Goal: Transaction & Acquisition: Purchase product/service

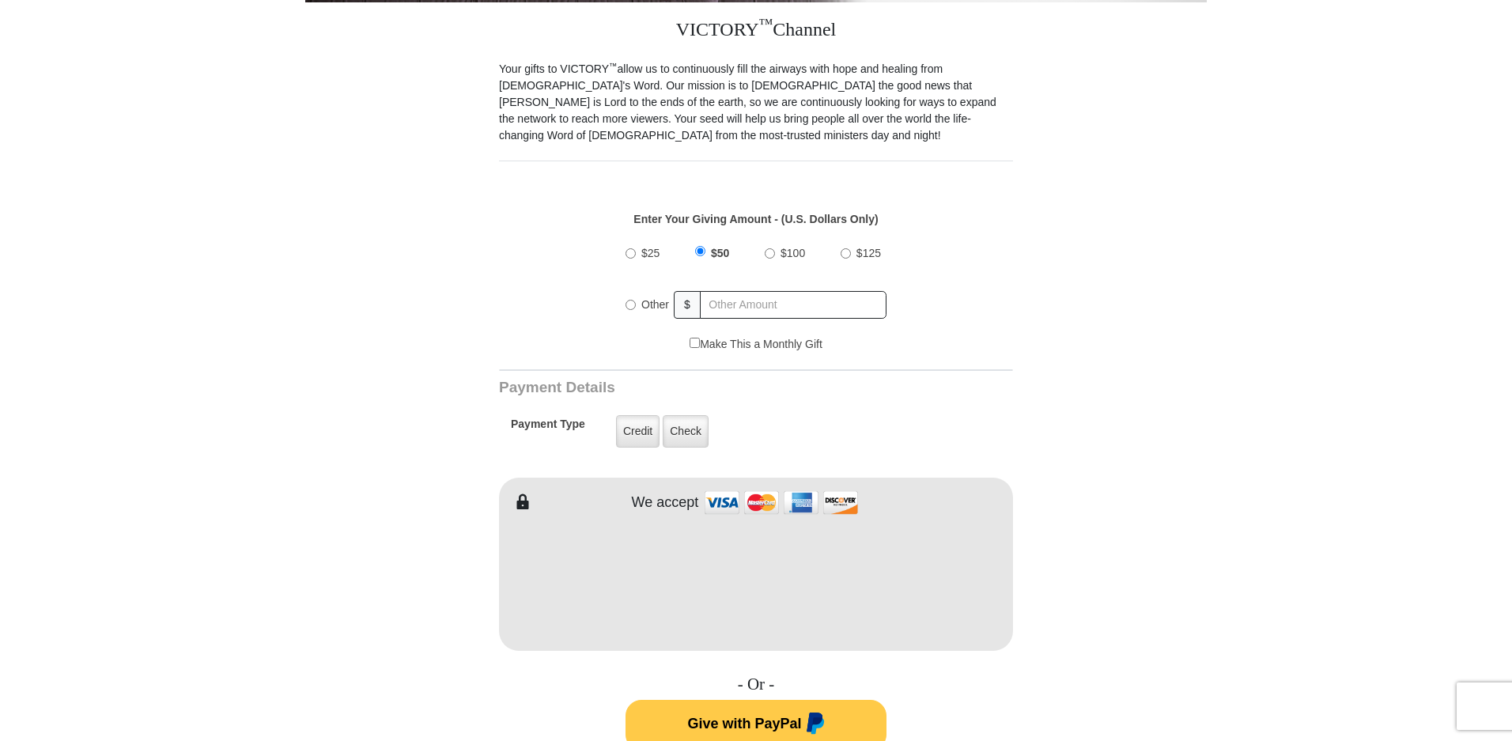
scroll to position [437, 0]
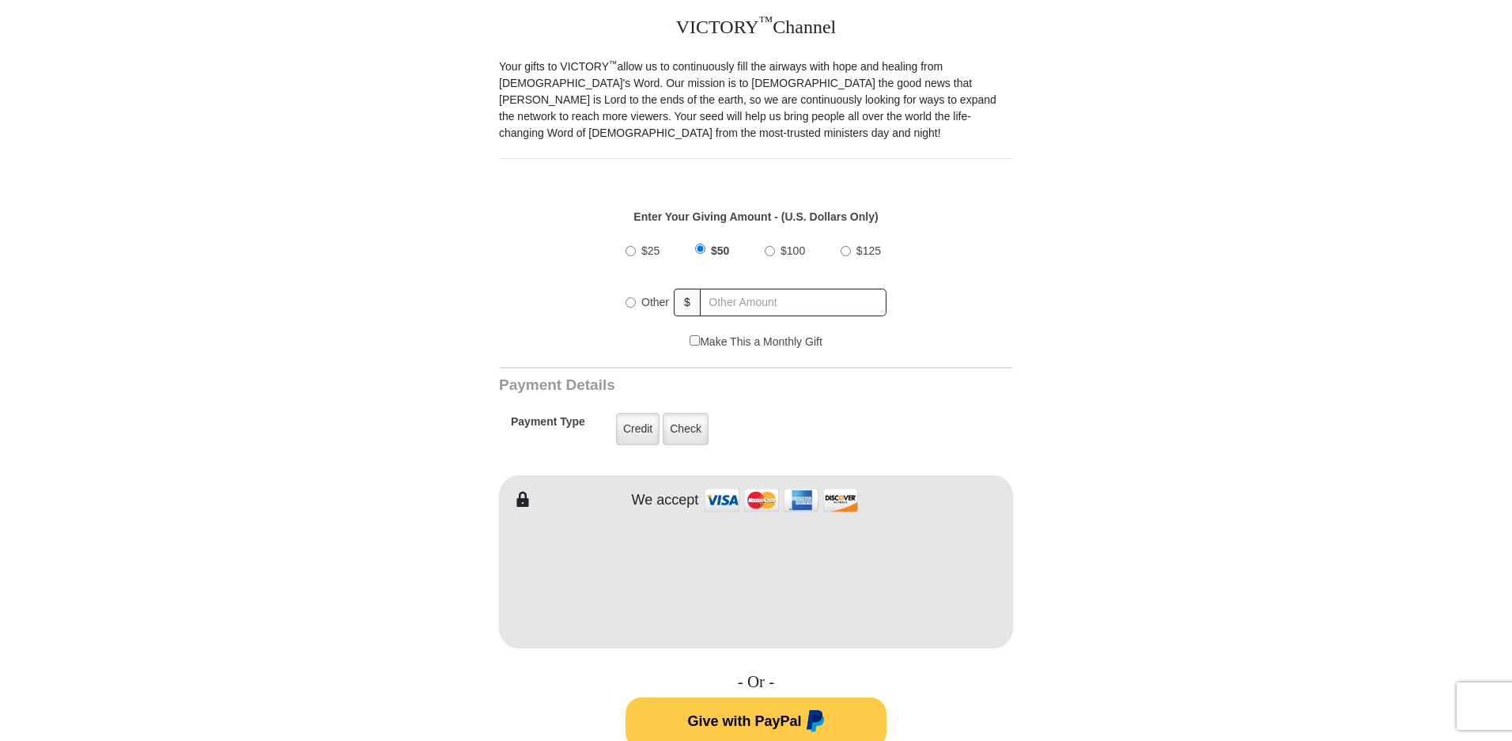
click at [631, 297] on input "Other" at bounding box center [631, 302] width 10 height 10
radio input "true"
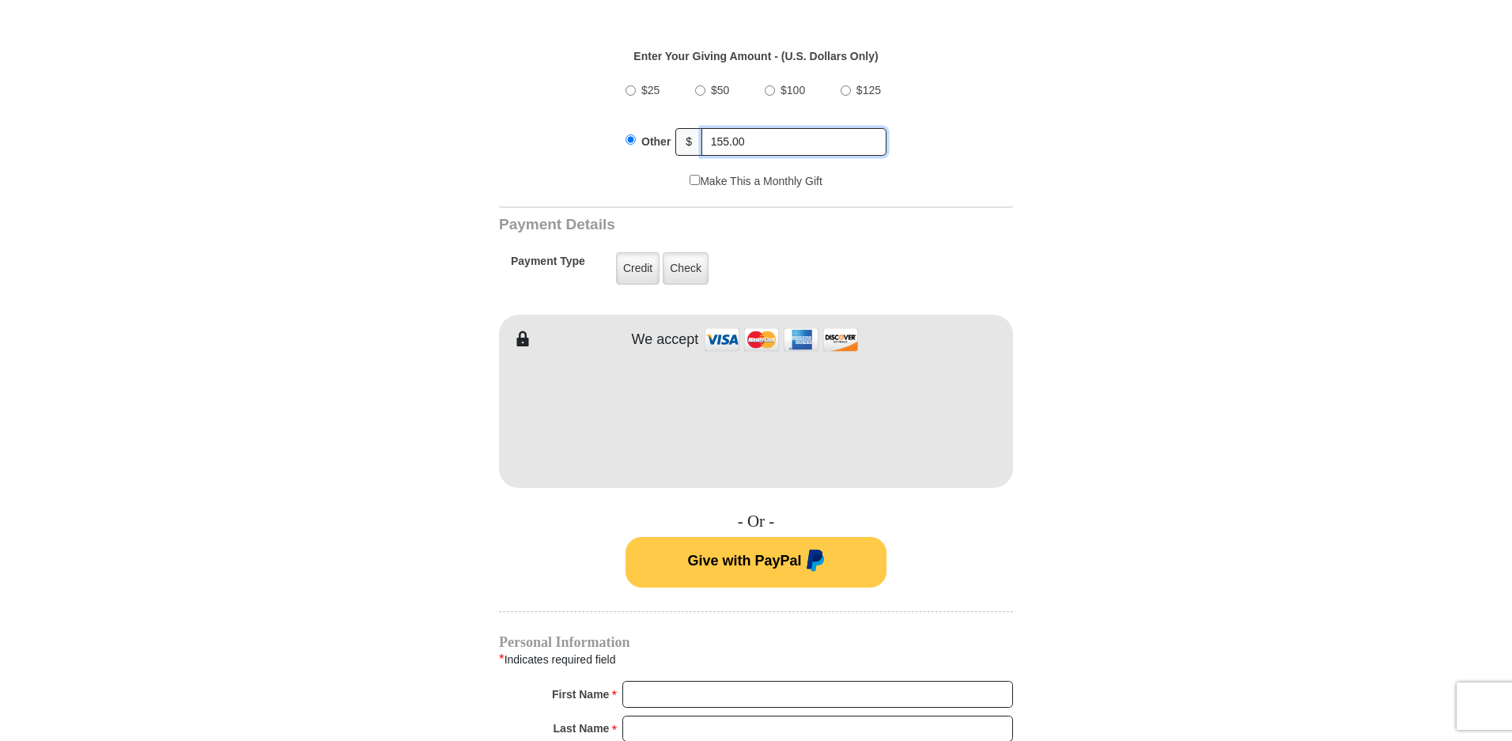
scroll to position [636, 0]
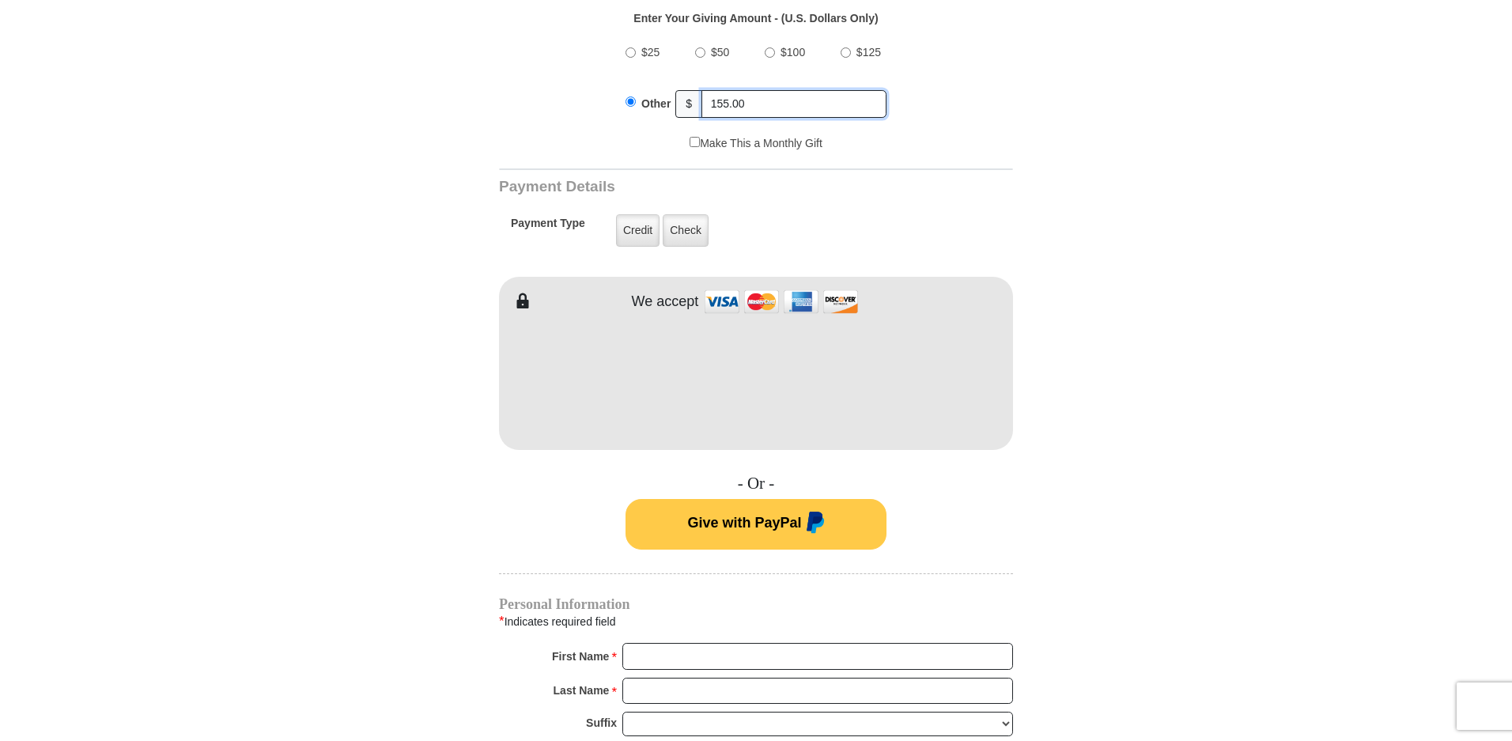
type input "155.00"
click at [664, 445] on div "VICTORY ™ Channel Your gifts to VICTORY ™ allow us to continuously fill the air…" at bounding box center [756, 554] width 514 height 1507
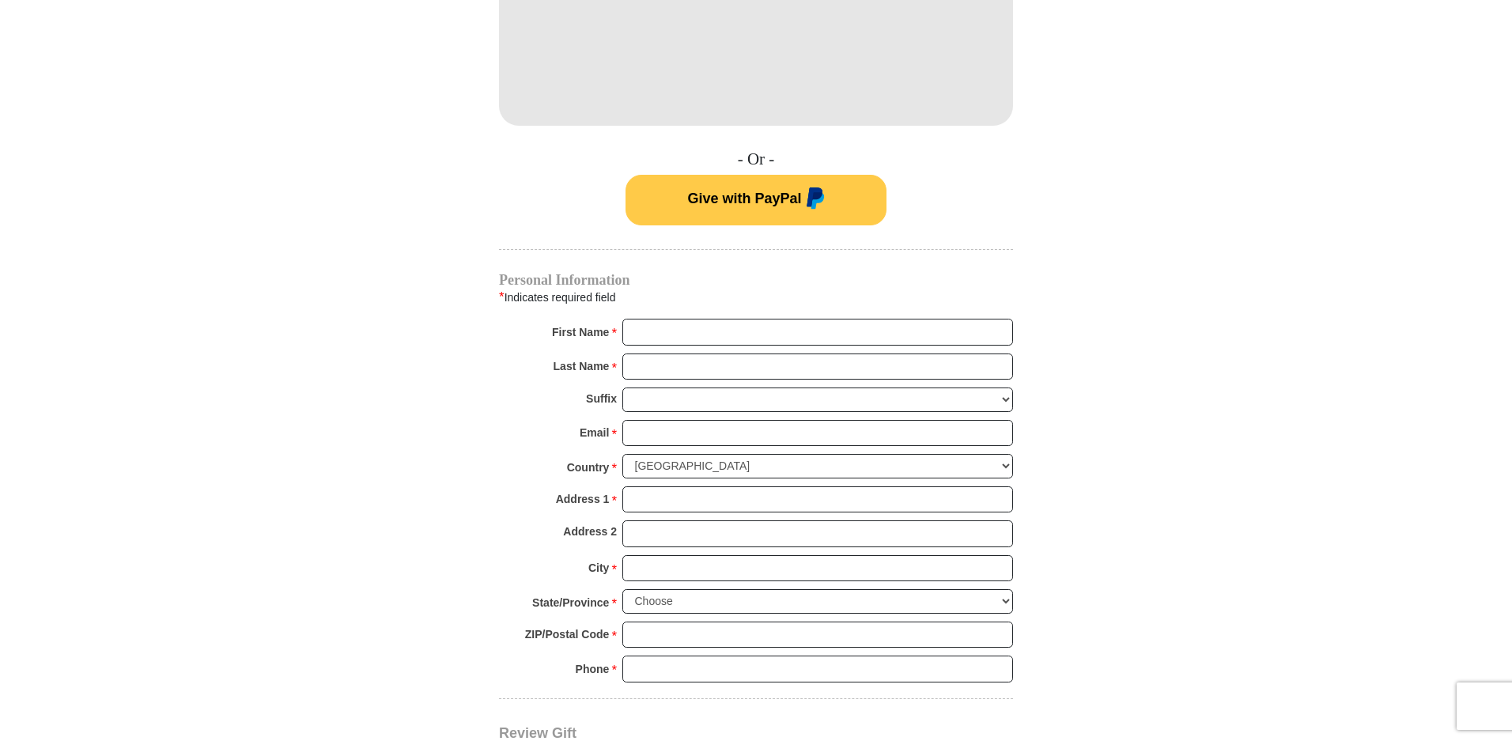
scroll to position [969, 0]
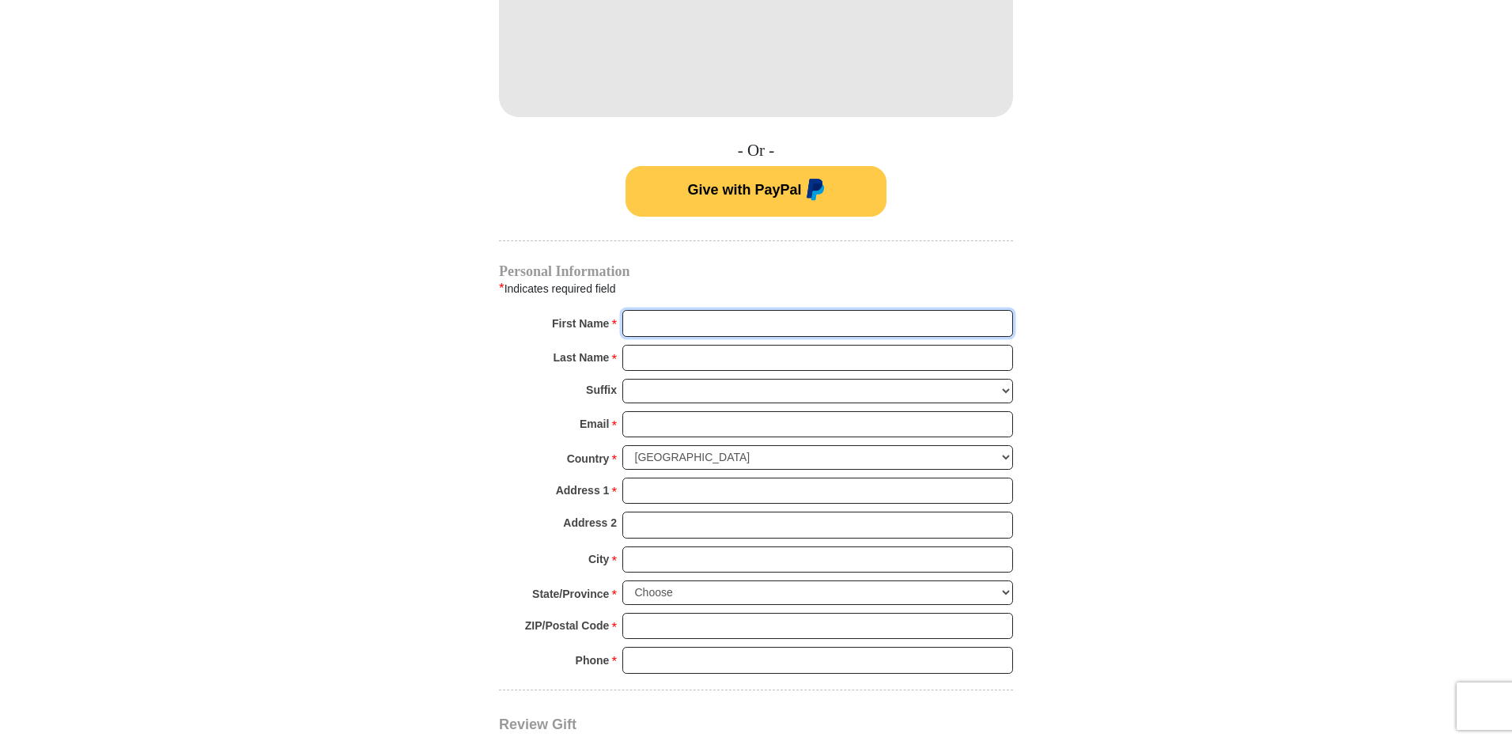
click at [824, 313] on input "First Name *" at bounding box center [817, 323] width 391 height 27
type input "Les and [PERSON_NAME]"
click at [737, 345] on input "Last Name *" at bounding box center [817, 358] width 391 height 27
type input "[PERSON_NAME]"
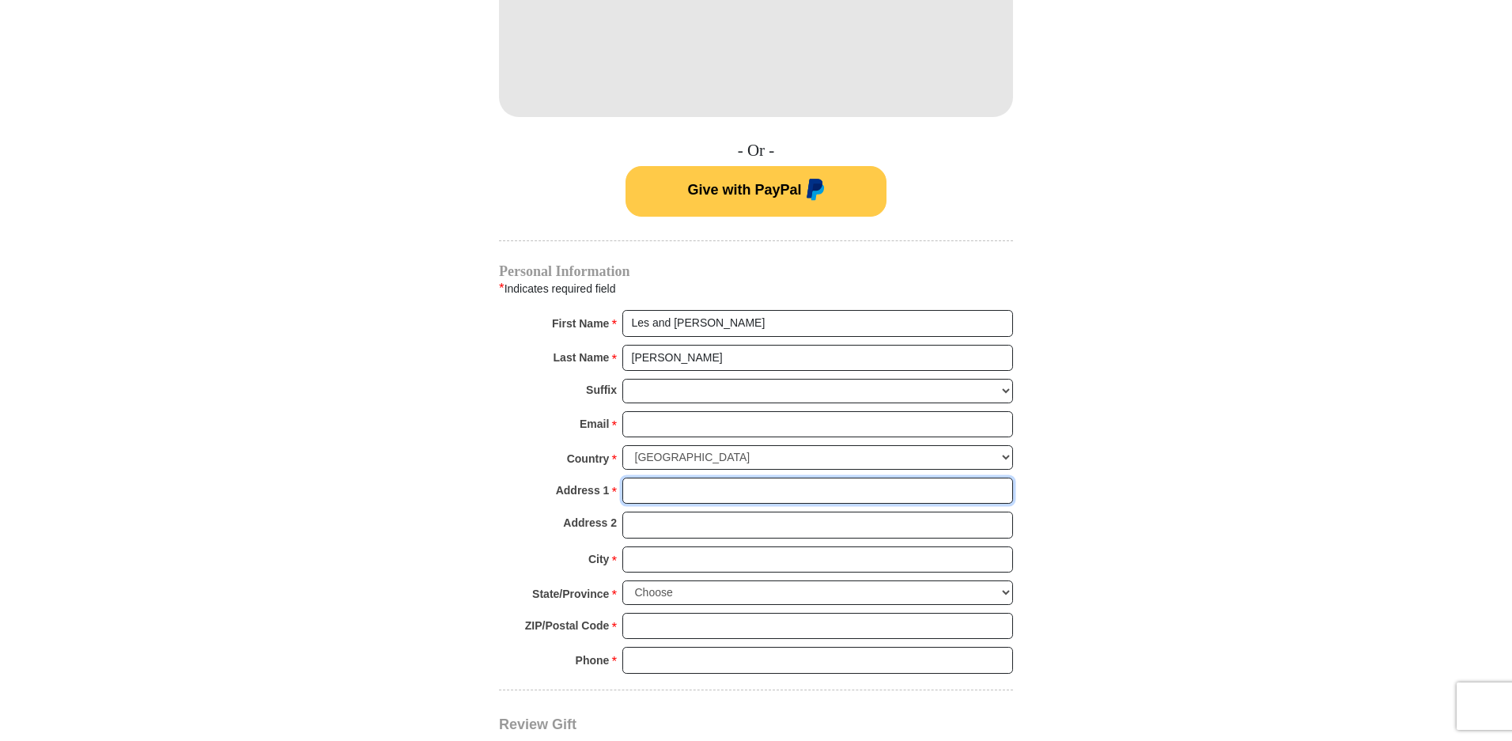
click at [694, 478] on input "Address 1 *" at bounding box center [817, 491] width 391 height 27
type input "1608 [PERSON_NAME]"
type input "[EMAIL_ADDRESS][DOMAIN_NAME]"
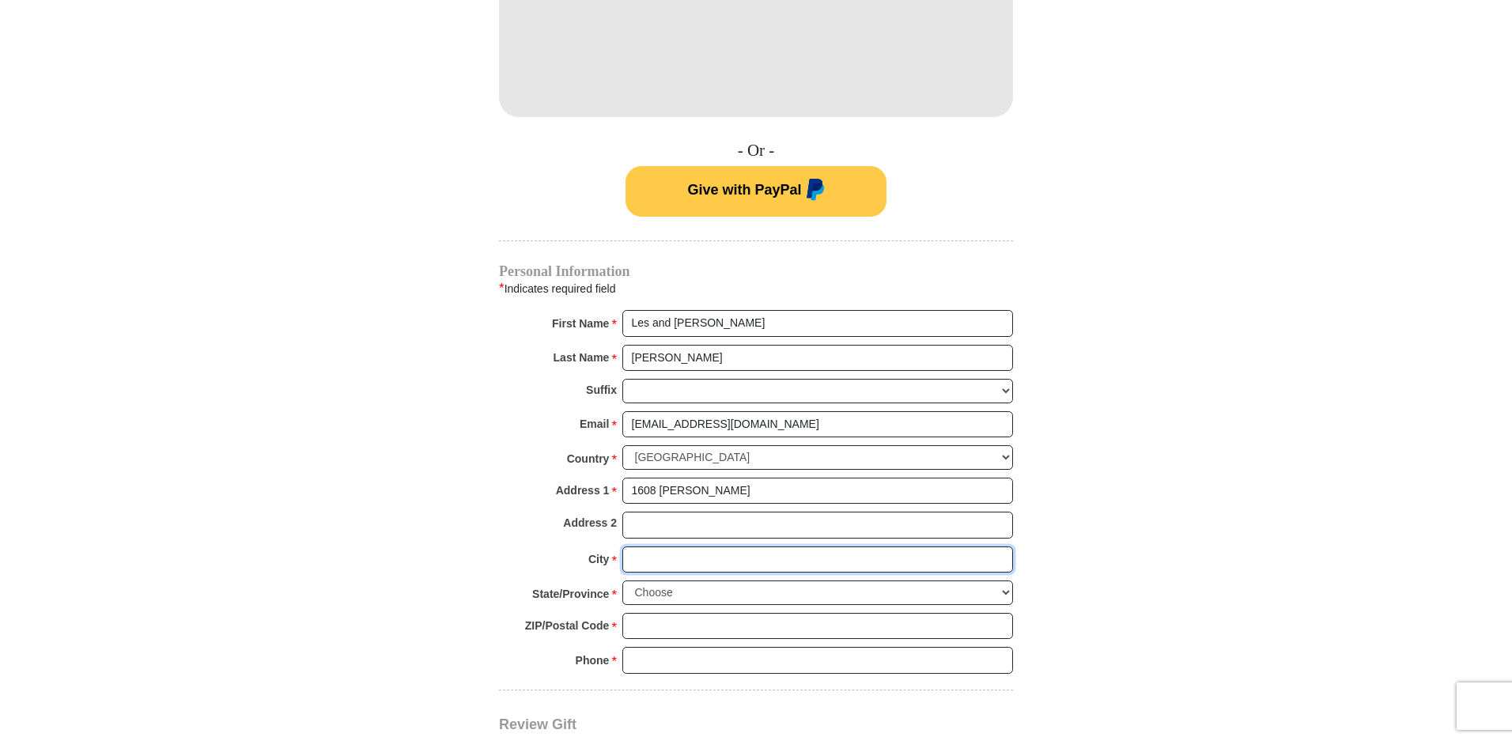
type input "[PERSON_NAME]"
select select "[GEOGRAPHIC_DATA]"
type input "75662"
click at [783, 411] on input "[EMAIL_ADDRESS][DOMAIN_NAME]" at bounding box center [817, 424] width 391 height 27
type input "L"
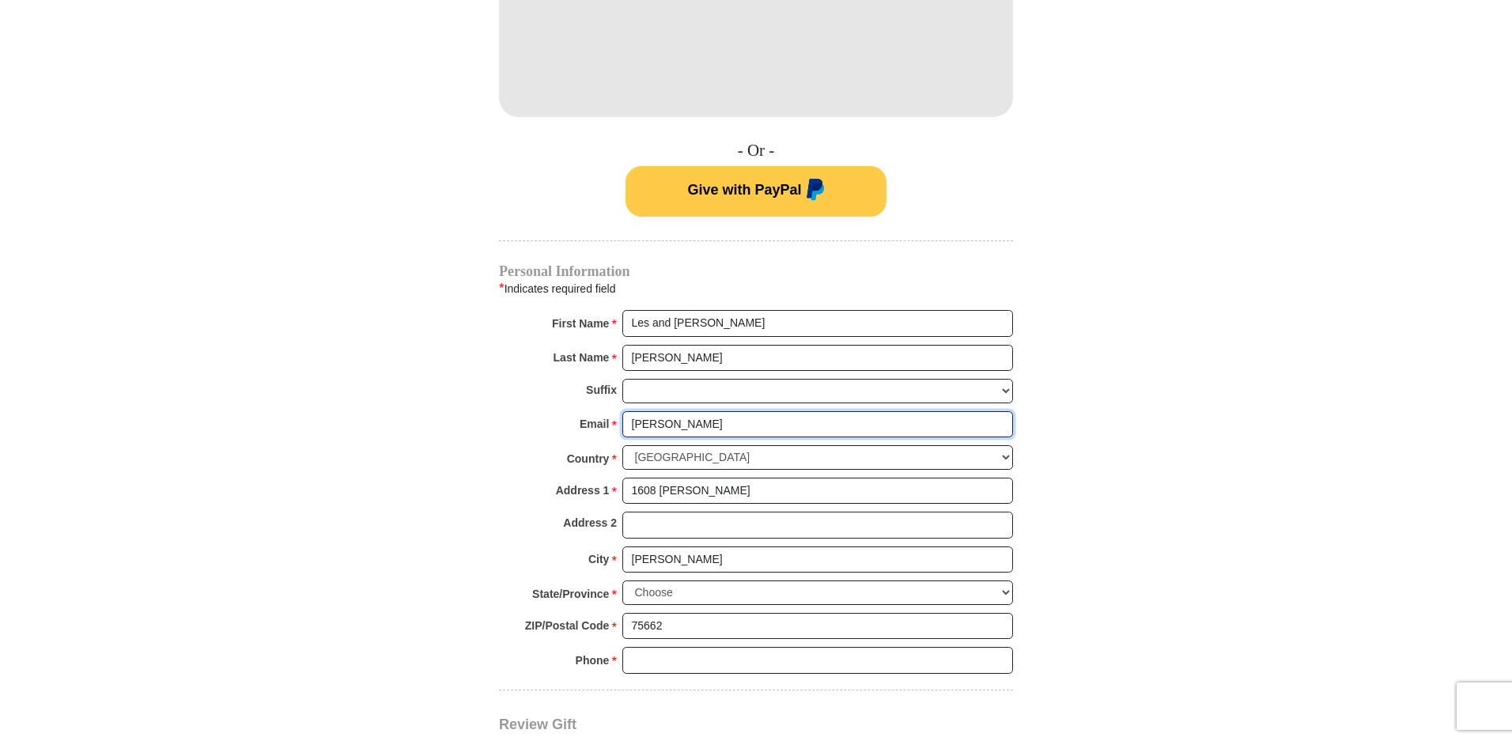
type input "[EMAIL_ADDRESS][DOMAIN_NAME]"
type input "9039850500"
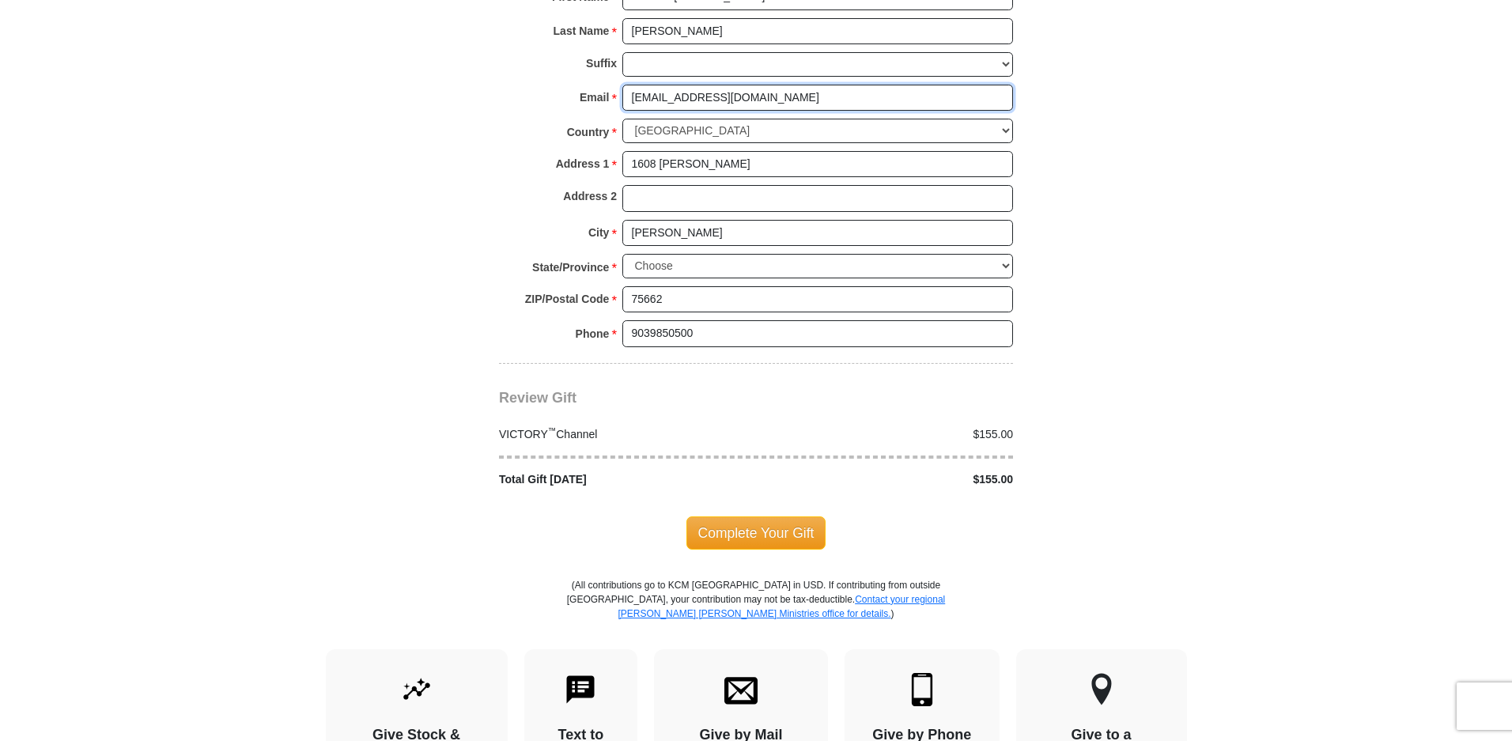
scroll to position [1357, 0]
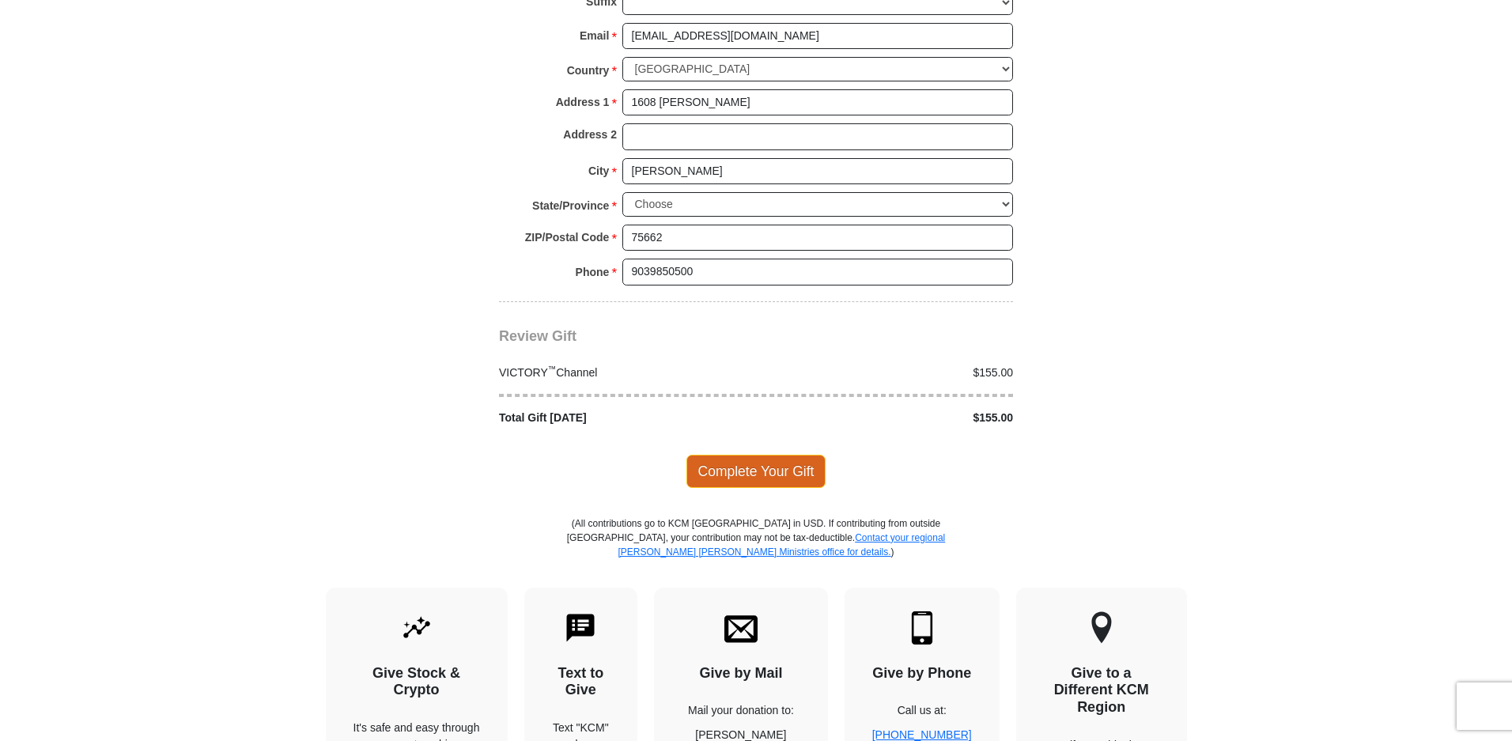
click at [755, 455] on span "Complete Your Gift" at bounding box center [757, 471] width 140 height 33
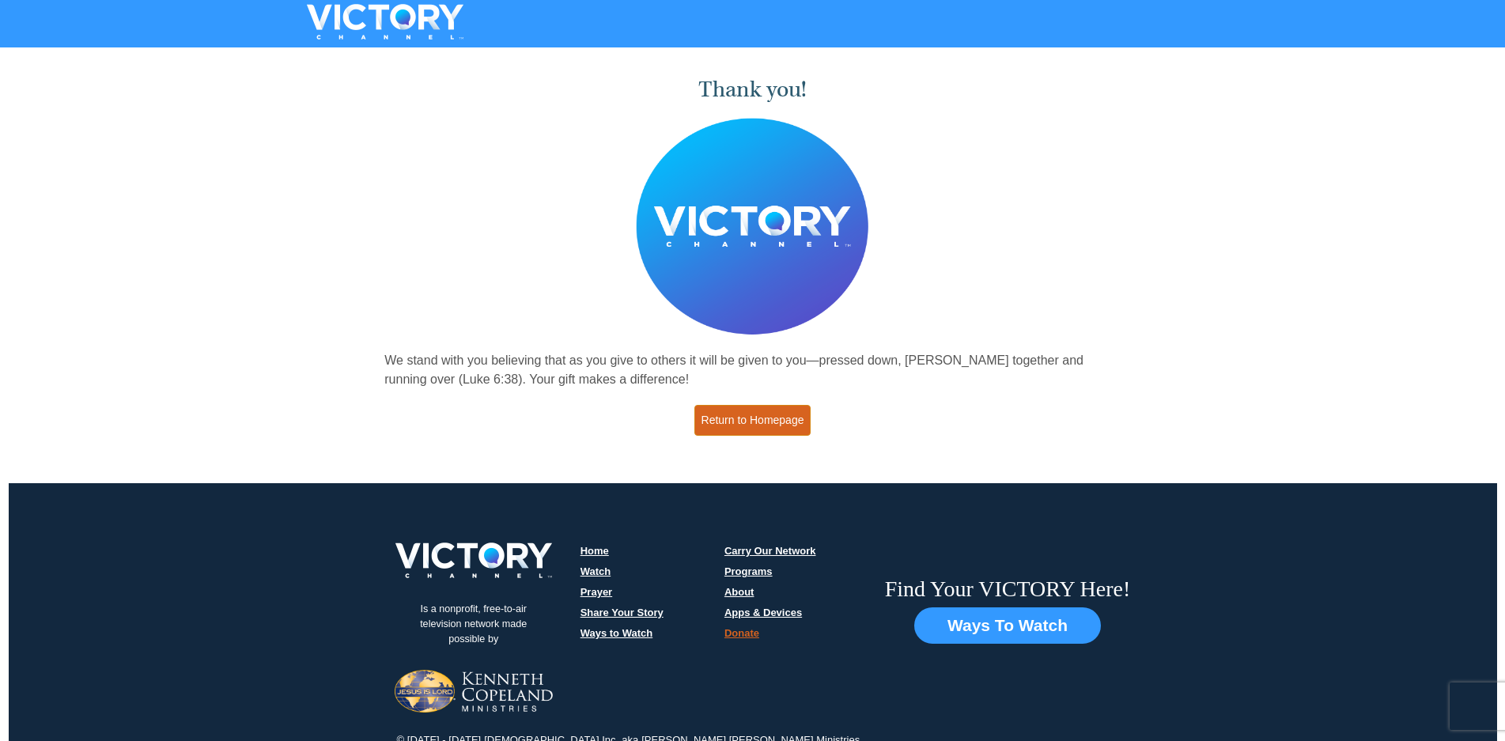
click at [758, 414] on link "Return to Homepage" at bounding box center [752, 420] width 117 height 31
